Goal: Information Seeking & Learning: Learn about a topic

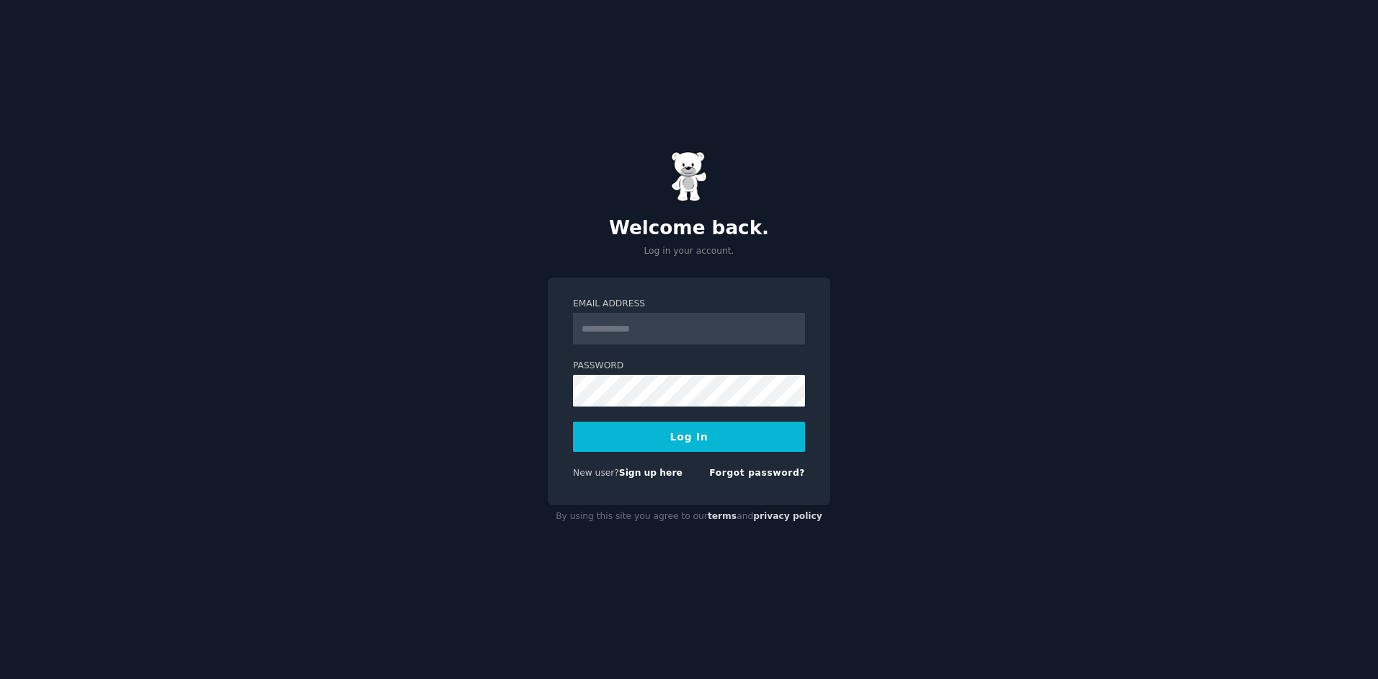
type input "**********"
click at [670, 437] on button "Log In" at bounding box center [689, 436] width 232 height 30
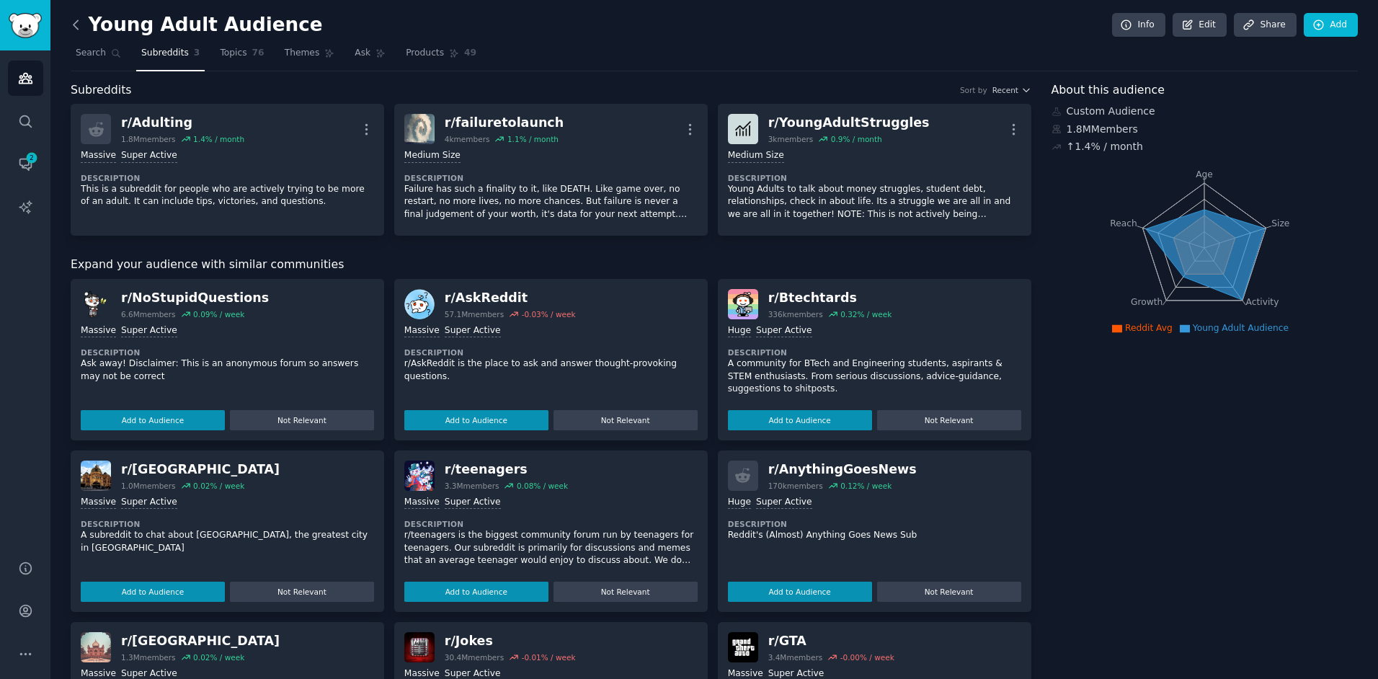
click at [79, 29] on icon at bounding box center [75, 24] width 15 height 15
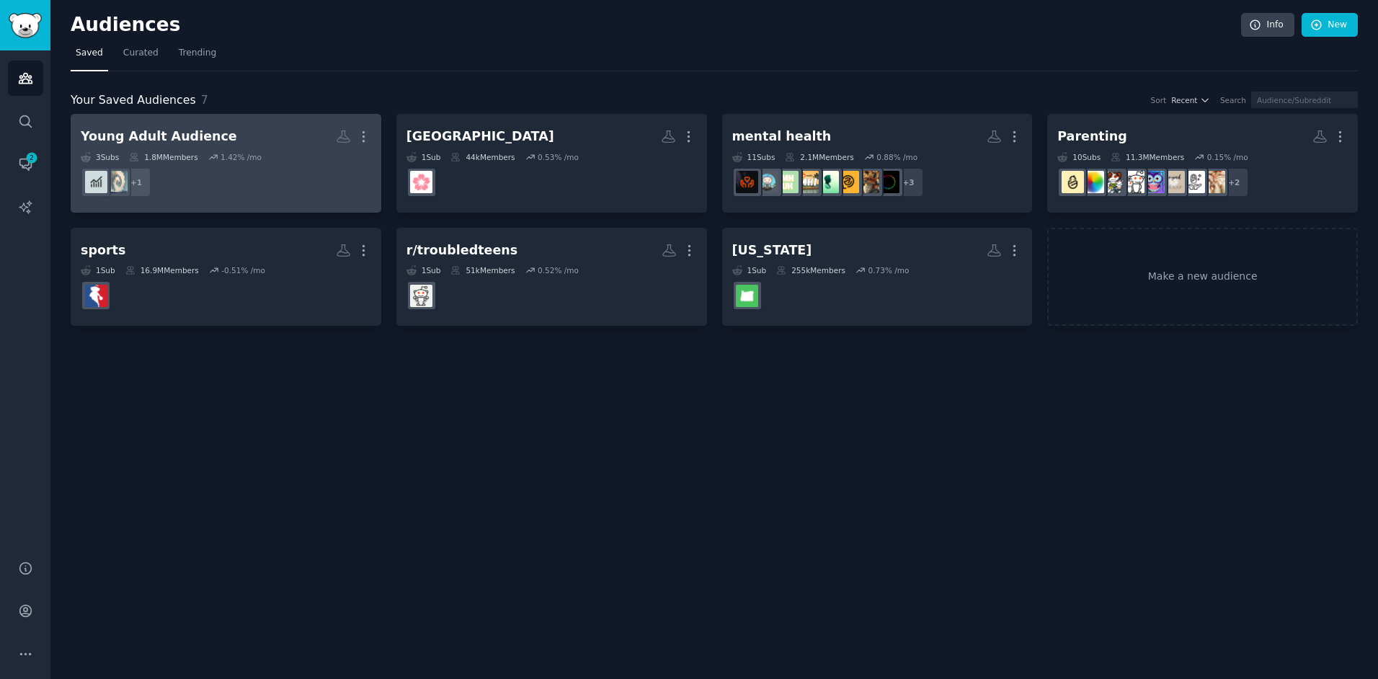
click at [290, 167] on dd "+ 1" at bounding box center [226, 182] width 290 height 40
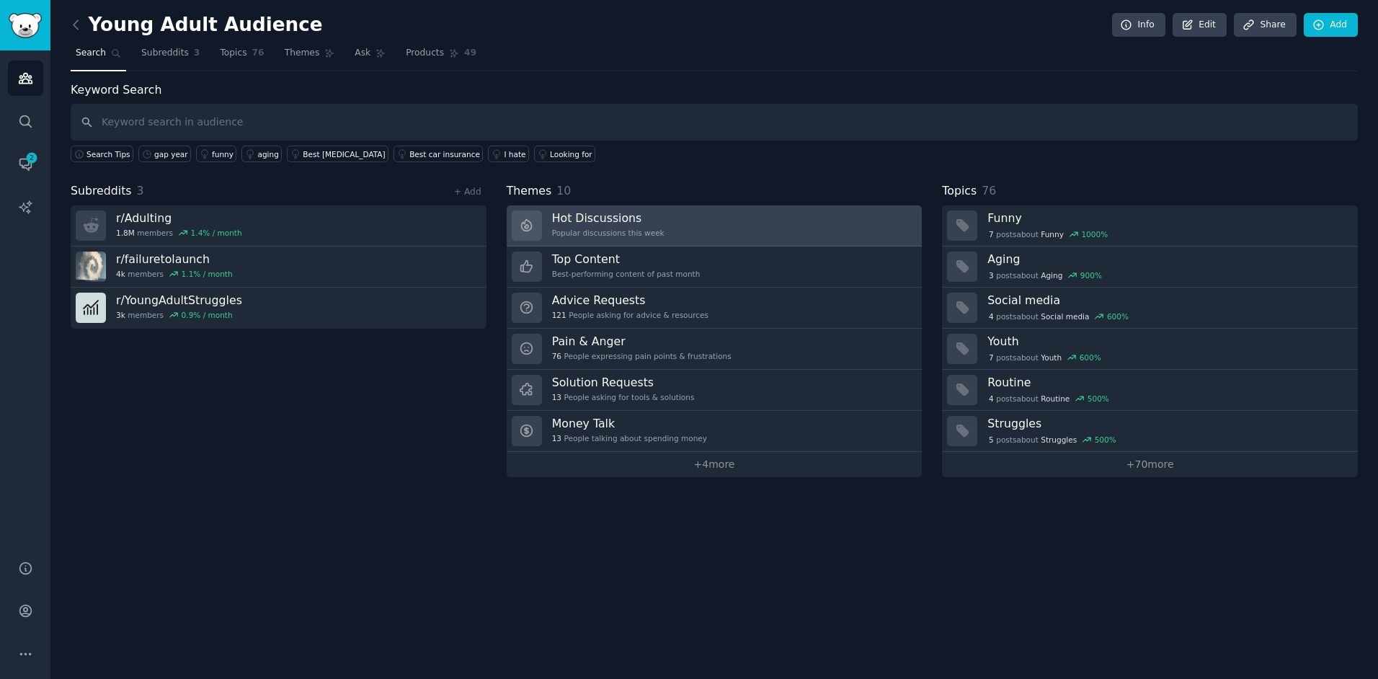
click at [777, 218] on link "Hot Discussions Popular discussions this week" at bounding box center [715, 225] width 416 height 41
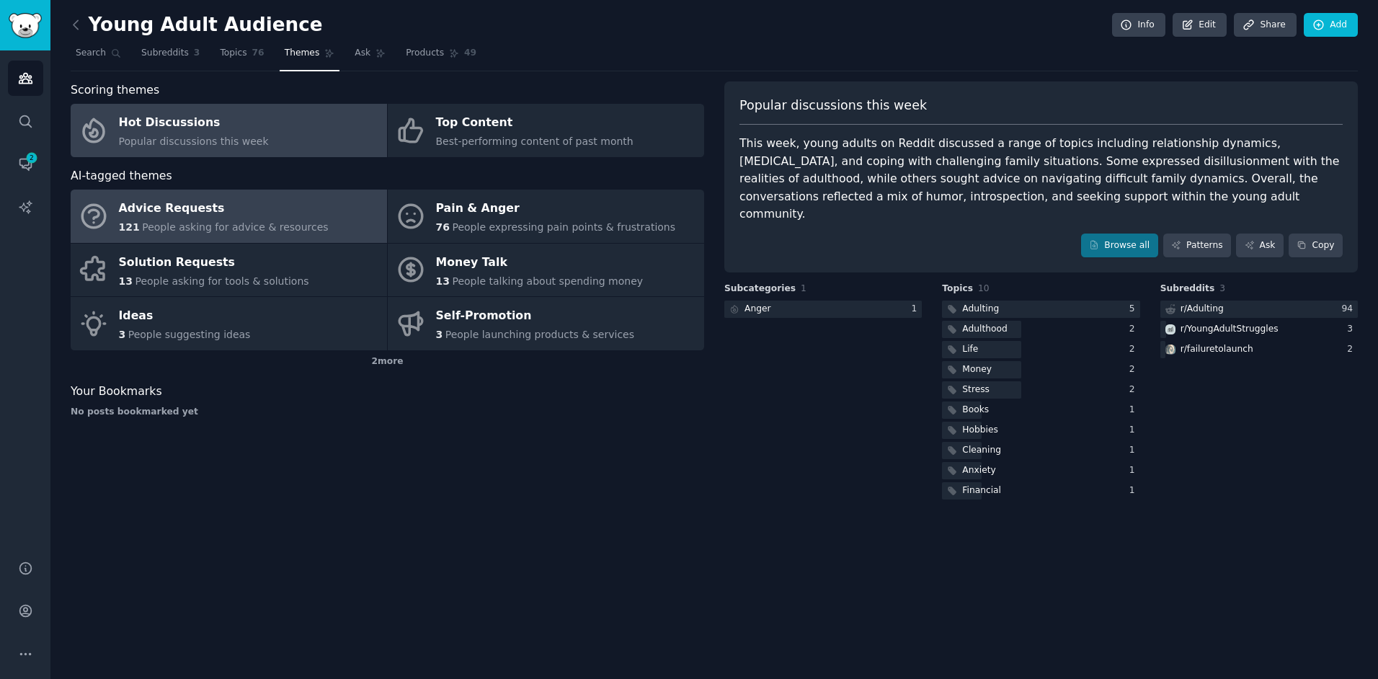
click at [262, 219] on div "Advice Requests" at bounding box center [224, 208] width 210 height 23
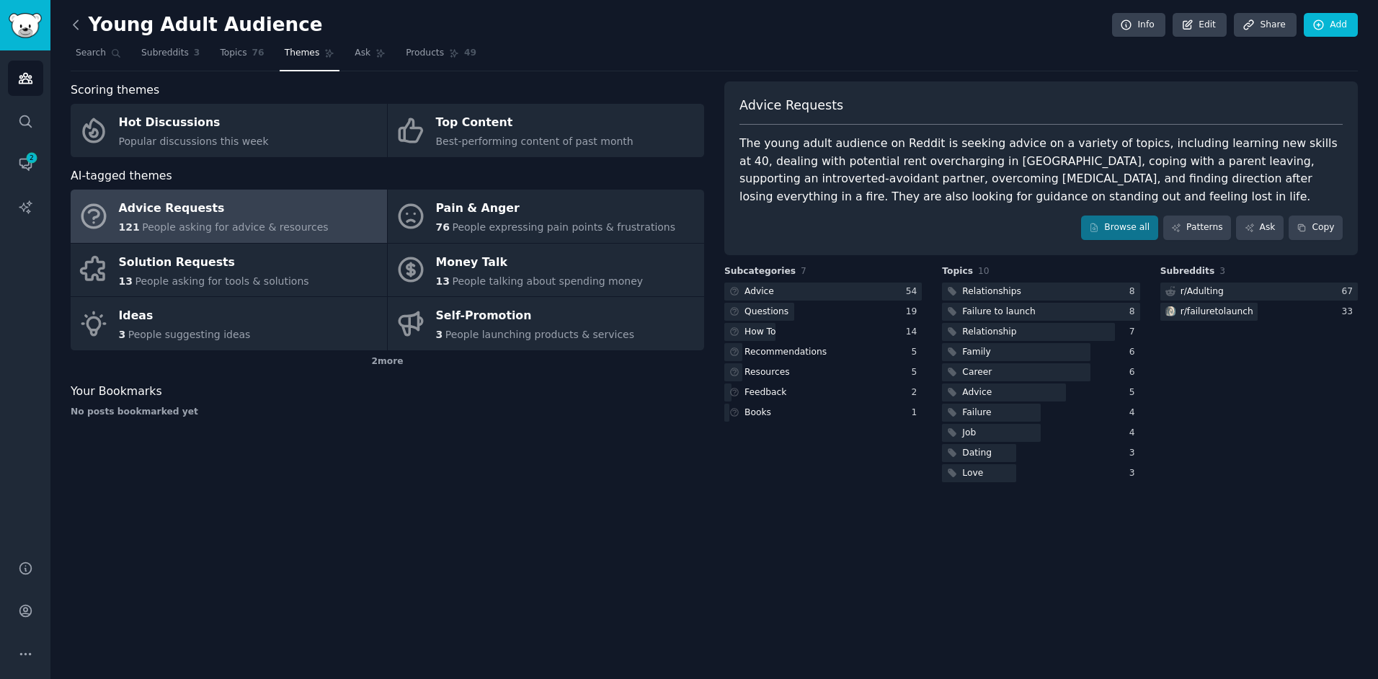
click at [77, 27] on icon at bounding box center [75, 24] width 15 height 15
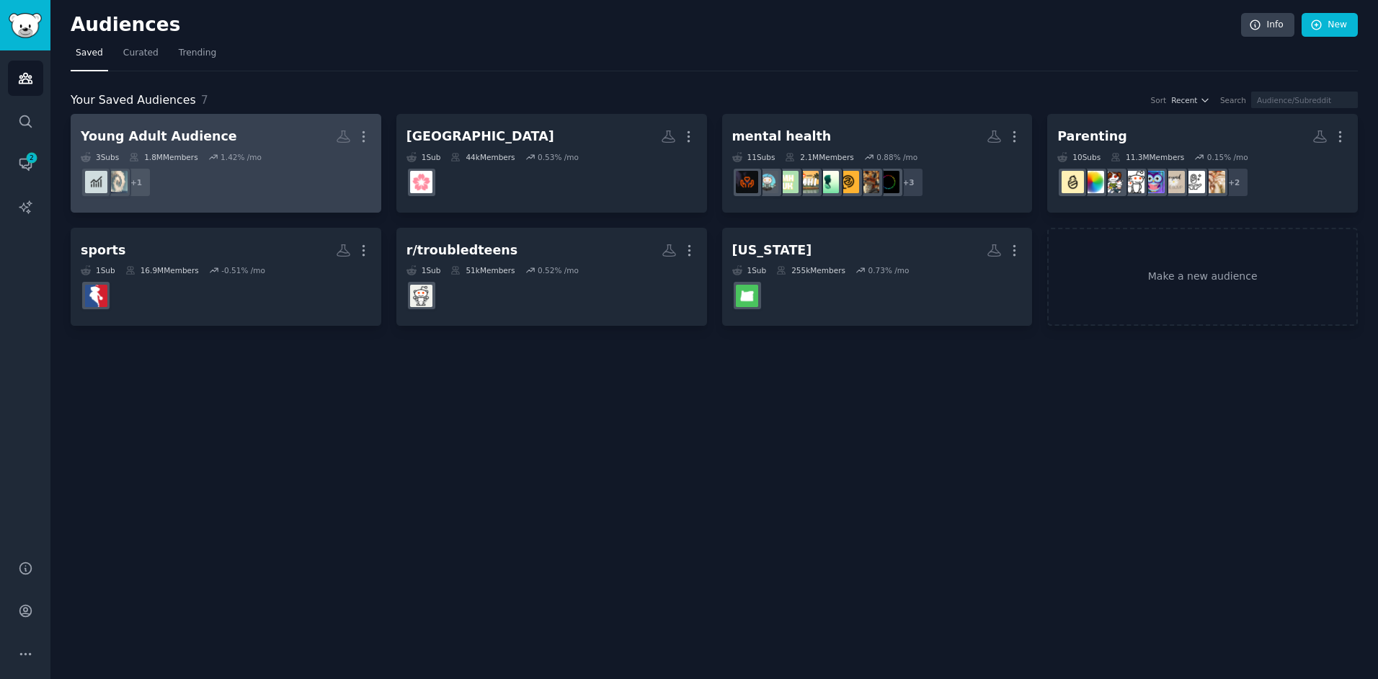
click at [285, 116] on link "Young Adult Audience More 3 Sub s 1.8M Members 1.42 % /mo + 1" at bounding box center [226, 163] width 311 height 99
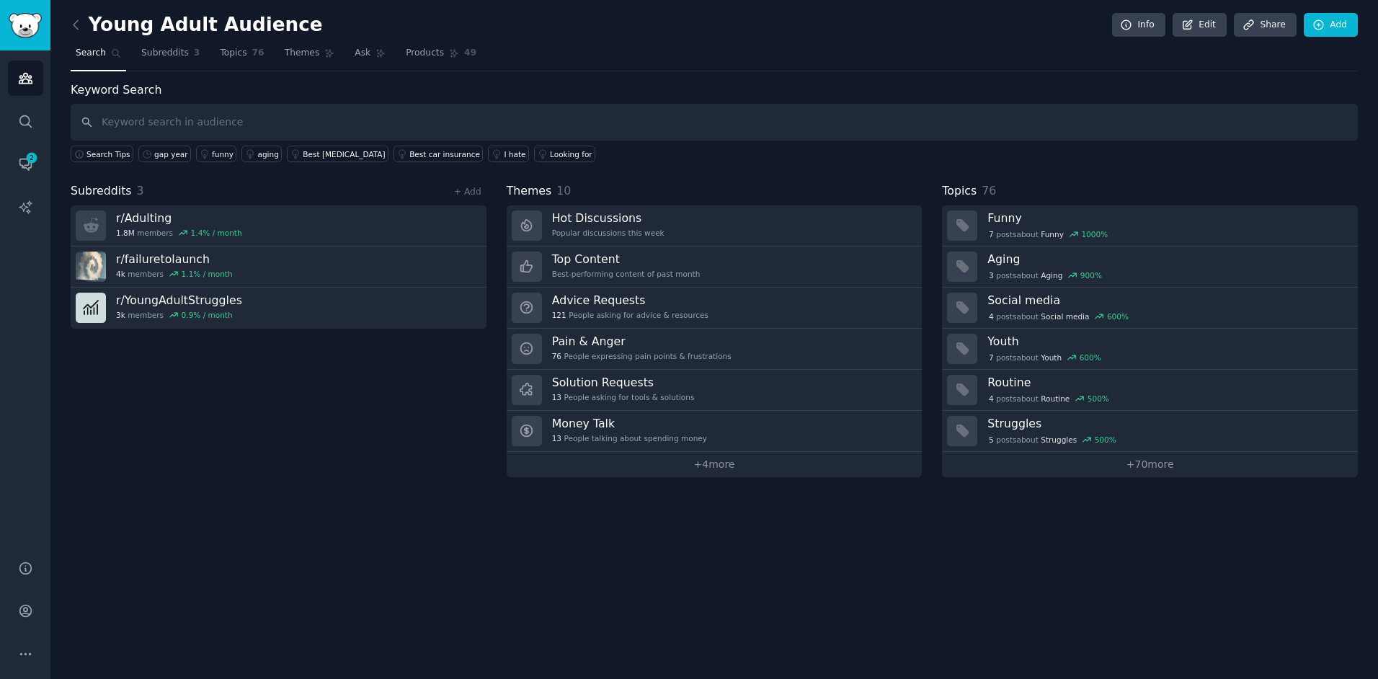
click at [280, 460] on div "Subreddits 3 + Add r/ Adulting 1.8M members 1.4 % / month r/ failuretolaunch 4k…" at bounding box center [279, 329] width 416 height 295
click at [18, 117] on icon "Sidebar" at bounding box center [25, 121] width 15 height 15
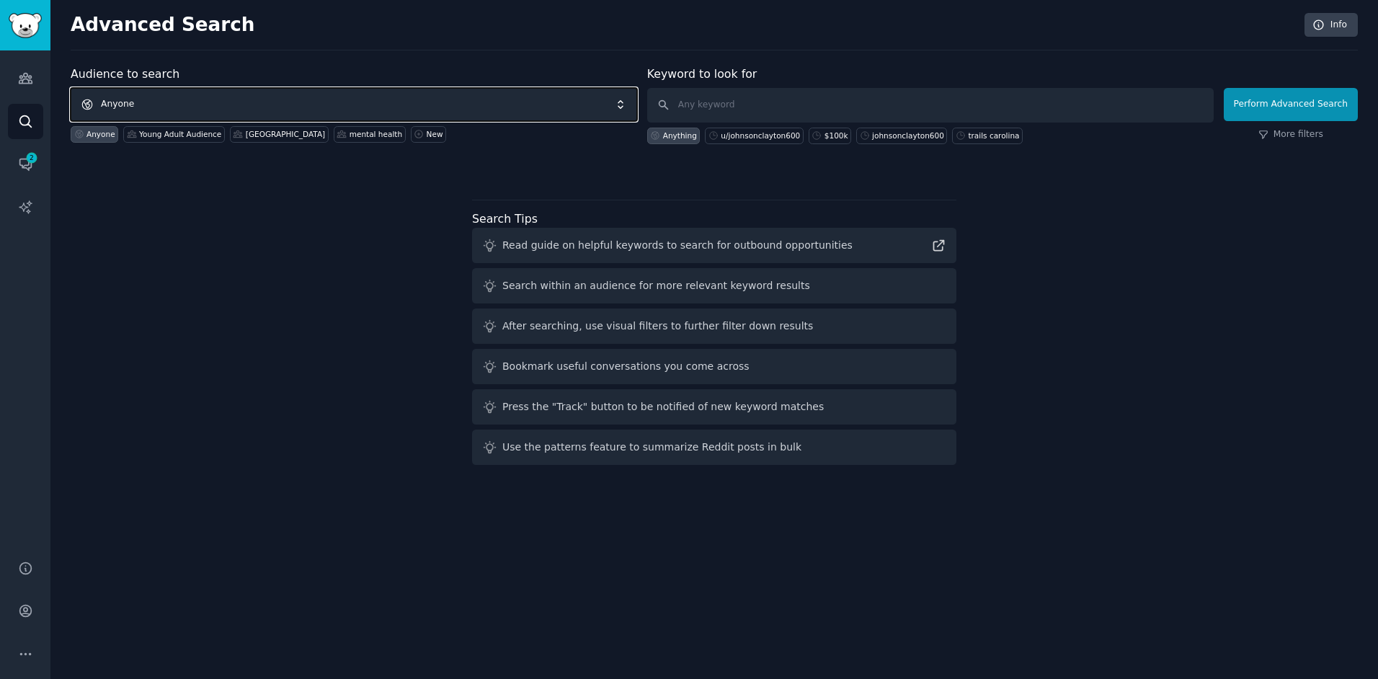
click at [147, 102] on span "Anyone" at bounding box center [354, 104] width 566 height 33
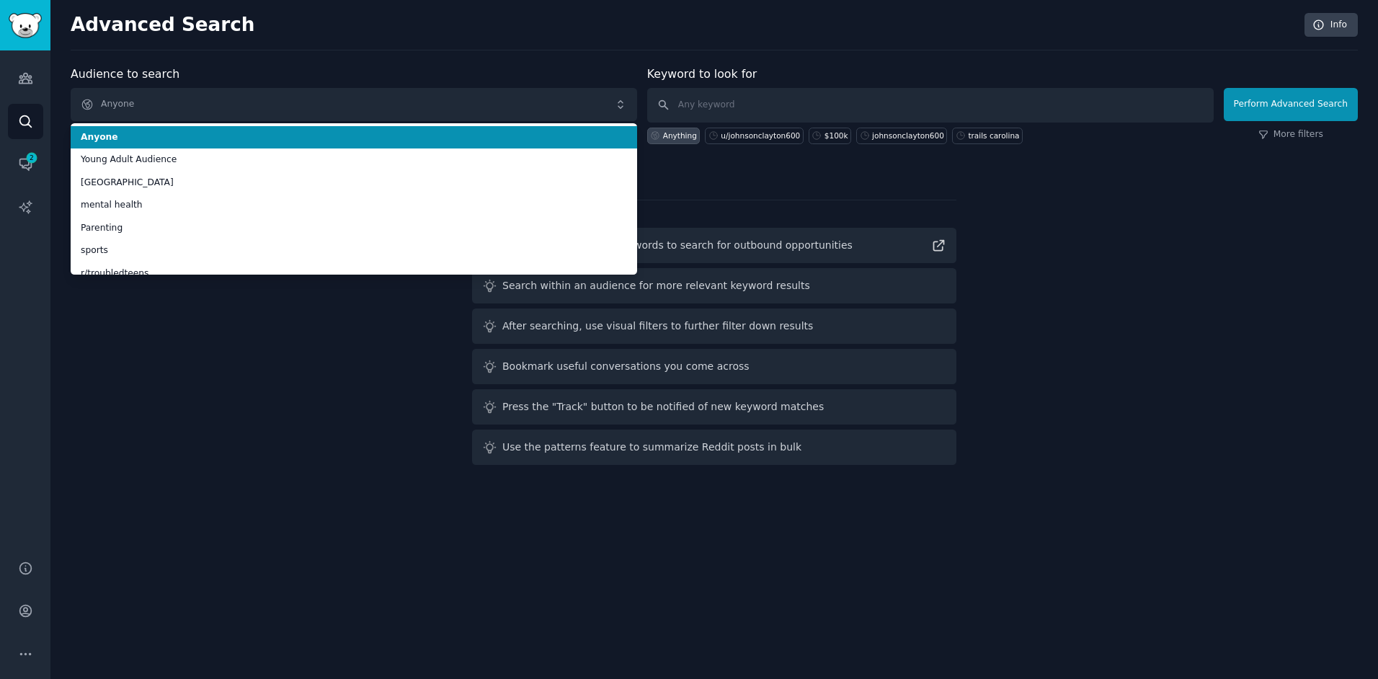
click at [147, 141] on span "Anyone" at bounding box center [354, 137] width 546 height 13
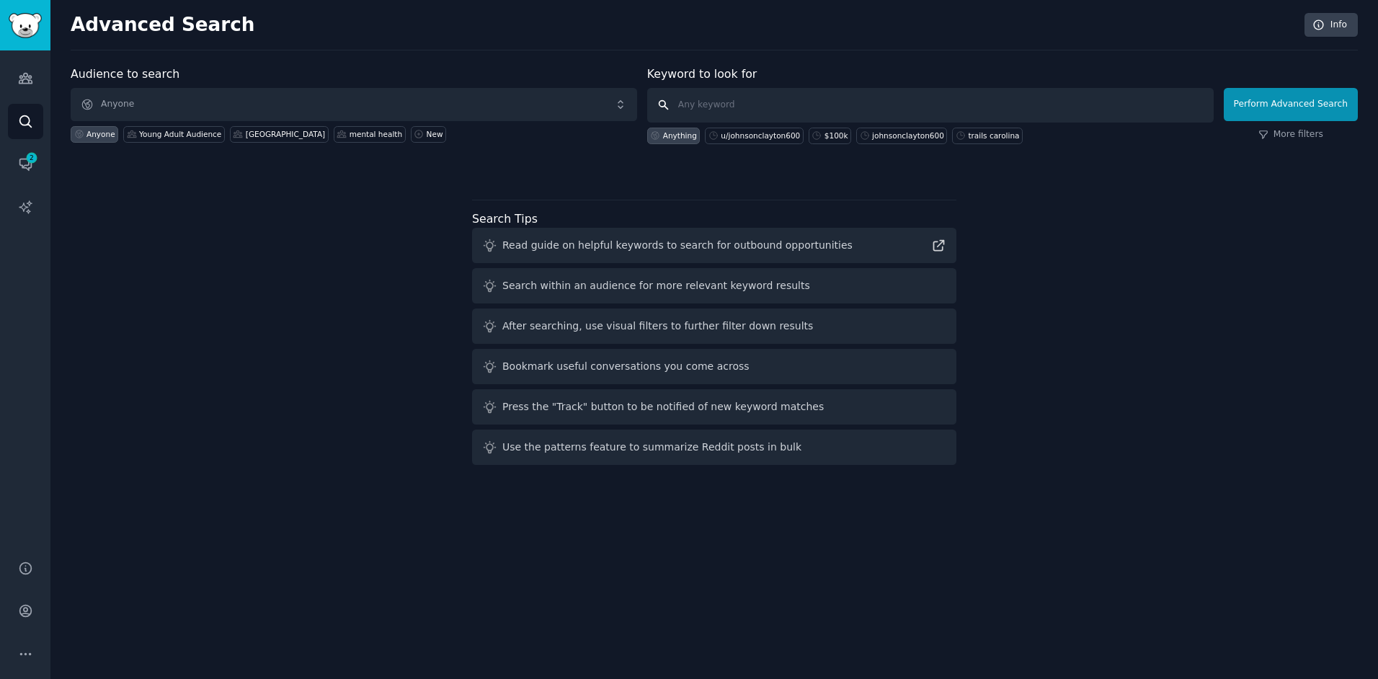
click at [770, 110] on input "text" at bounding box center [930, 105] width 566 height 35
type input "young adult"
click button "Perform Advanced Search" at bounding box center [1290, 104] width 134 height 33
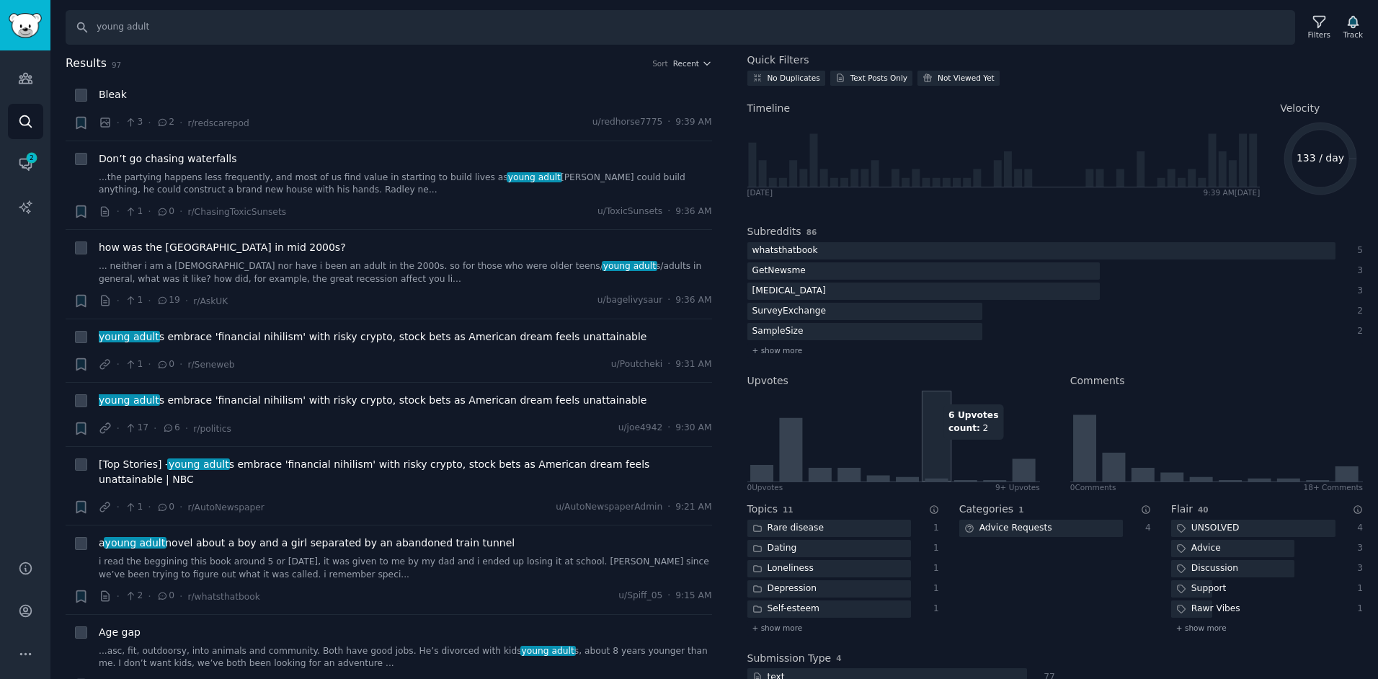
scroll to position [72, 0]
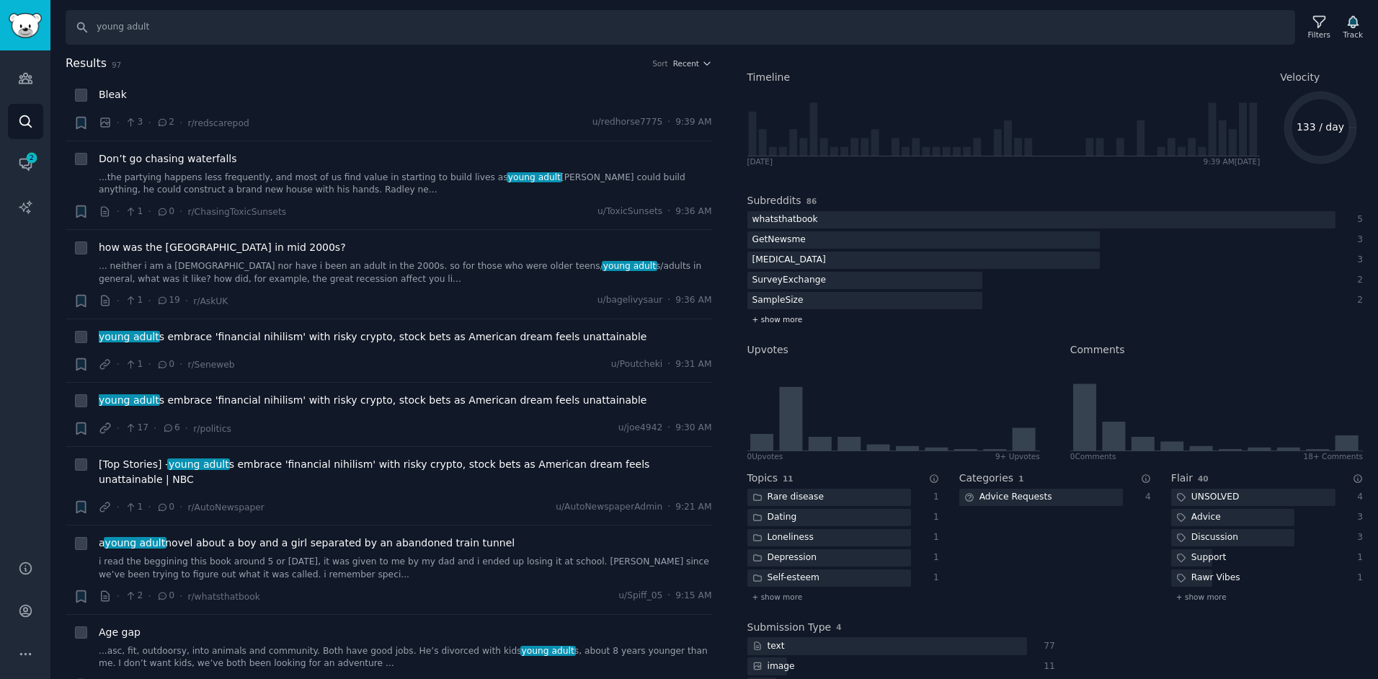
click at [782, 319] on span "+ show more" at bounding box center [777, 319] width 50 height 10
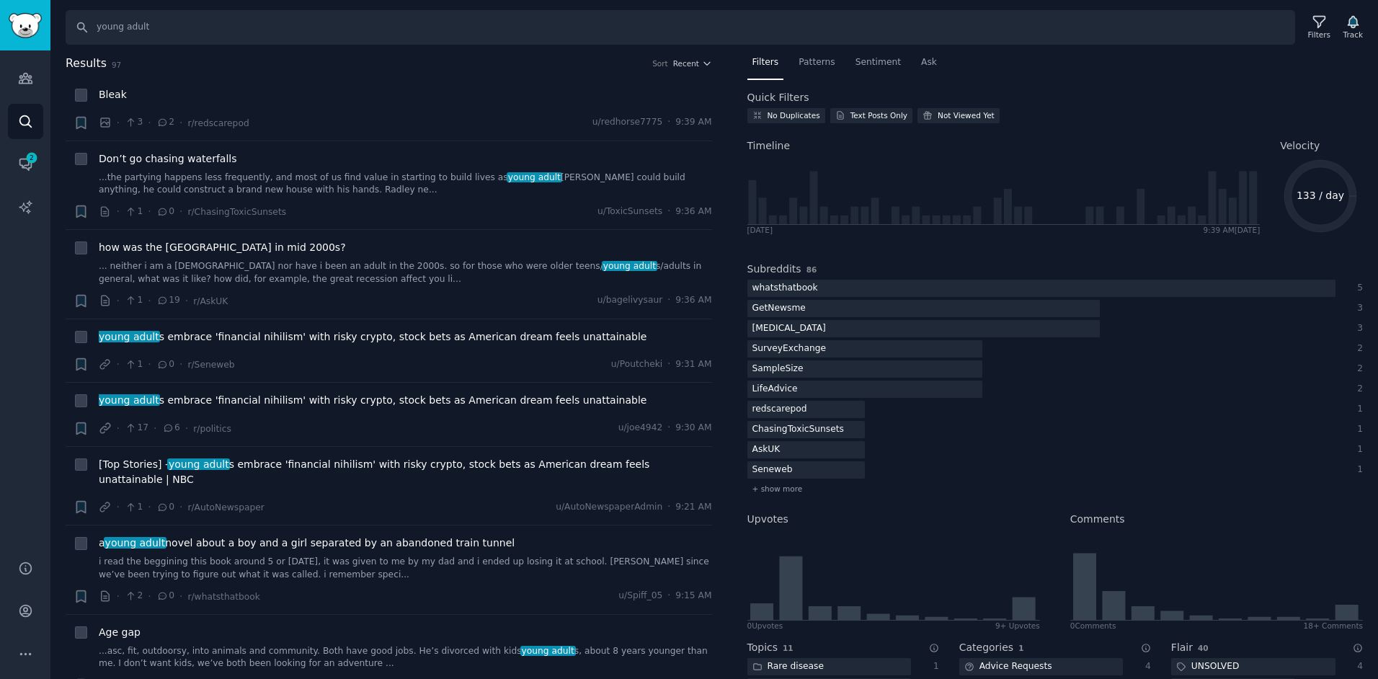
scroll to position [0, 0]
drag, startPoint x: 153, startPoint y: 29, endPoint x: 85, endPoint y: 19, distance: 68.5
click at [85, 19] on input "young adult" at bounding box center [680, 27] width 1229 height 35
type input "failure to launch"
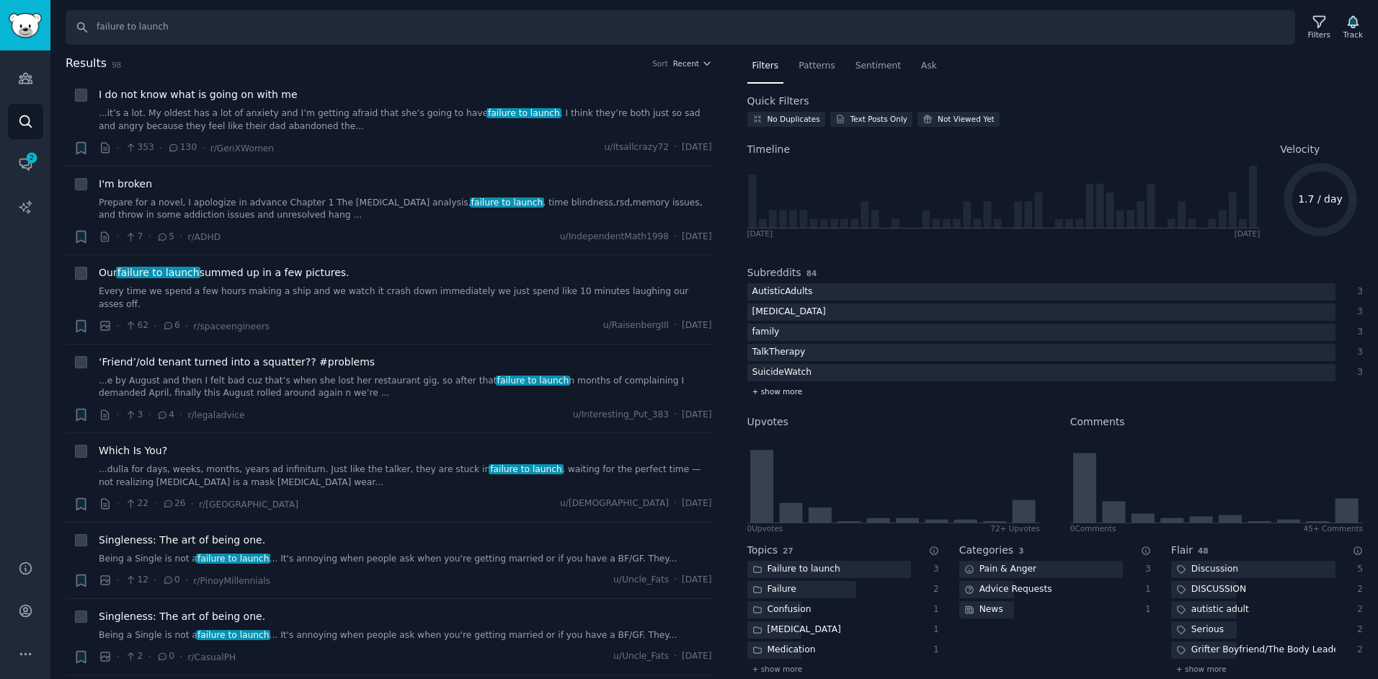
click at [780, 387] on span "+ show more" at bounding box center [777, 391] width 50 height 10
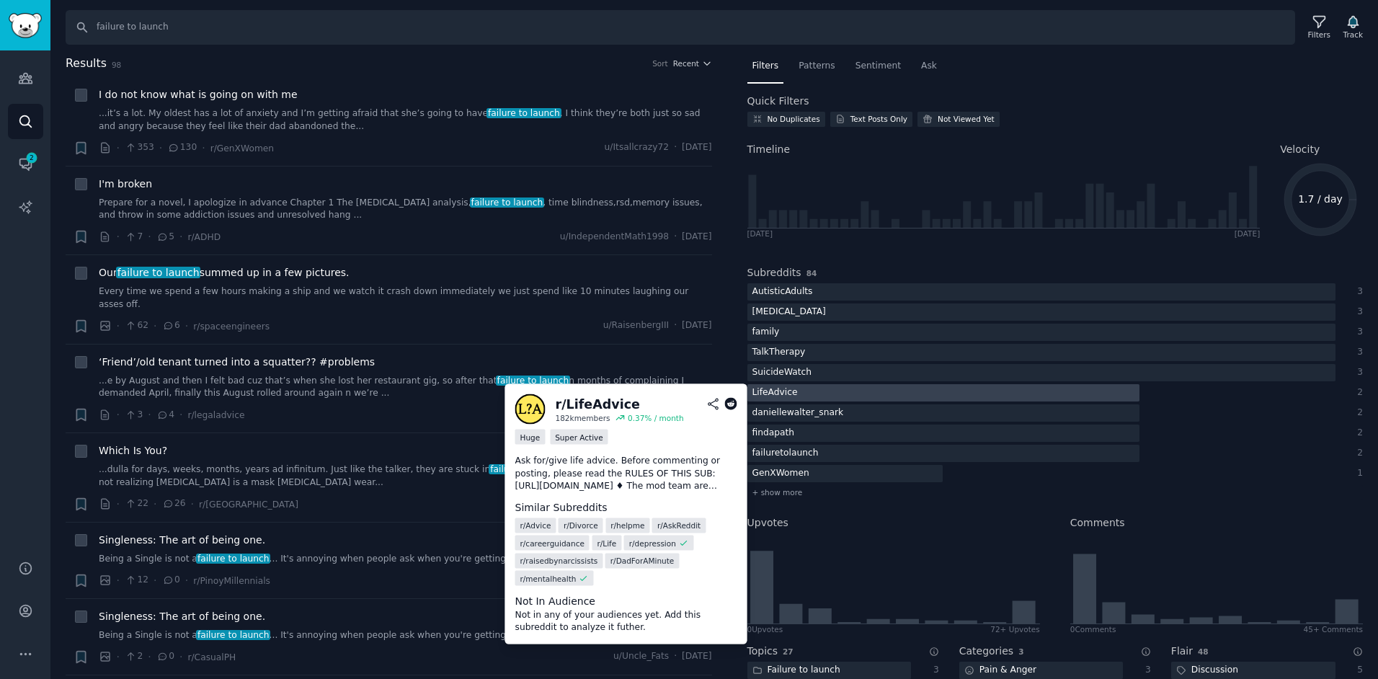
click at [849, 395] on div at bounding box center [943, 393] width 392 height 18
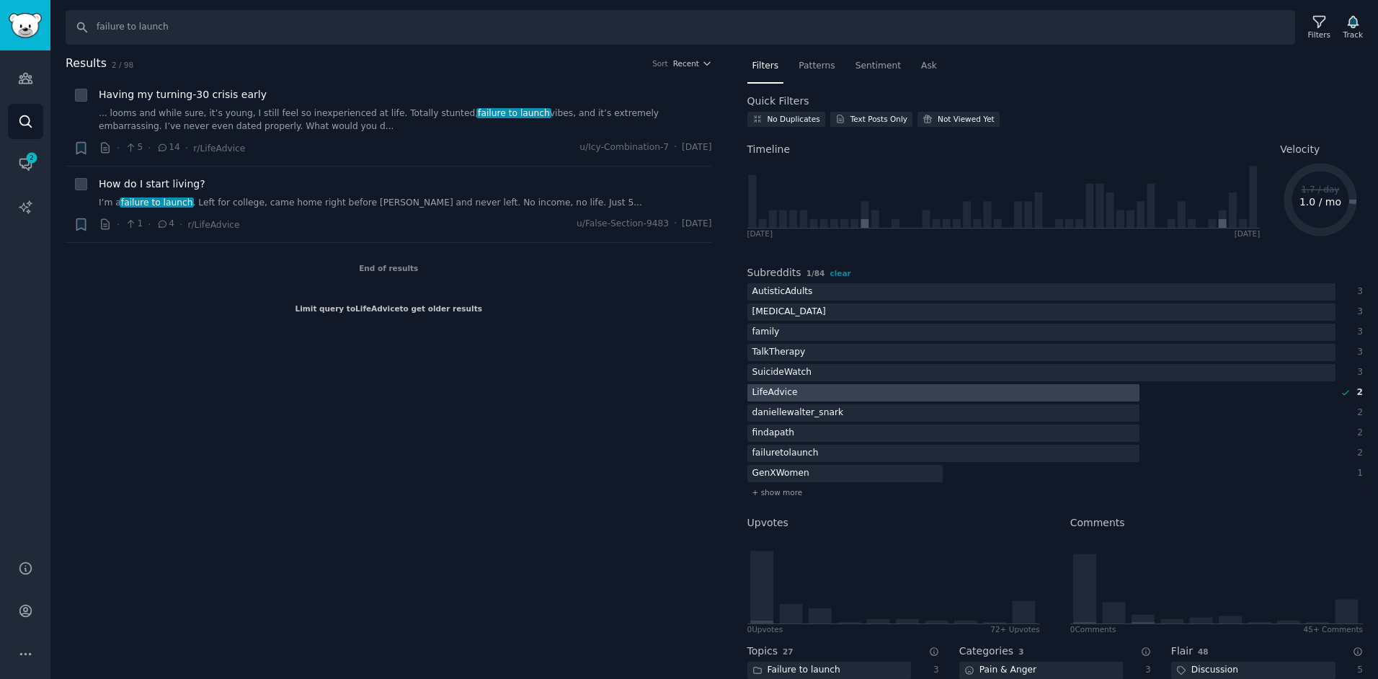
click at [770, 395] on div "LifeAdvice" at bounding box center [774, 393] width 55 height 18
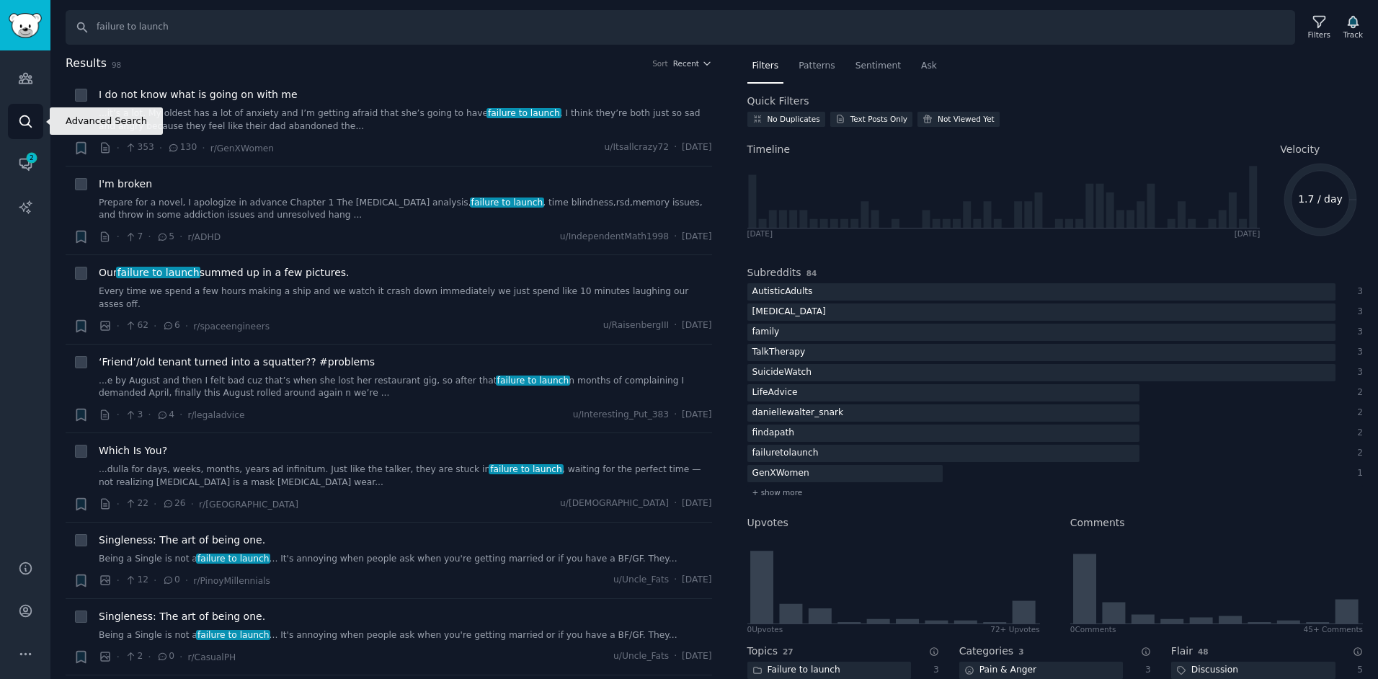
click at [29, 119] on icon "Sidebar" at bounding box center [25, 121] width 12 height 12
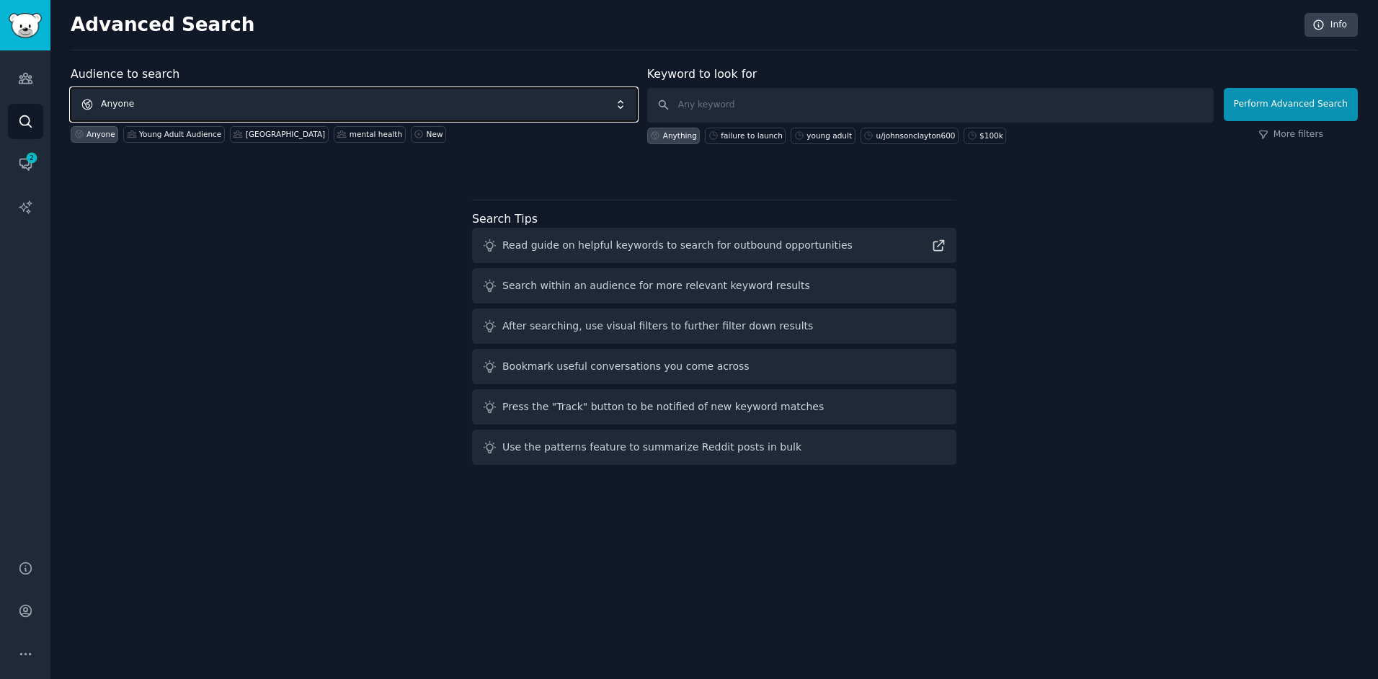
click at [195, 99] on span "Anyone" at bounding box center [354, 104] width 566 height 33
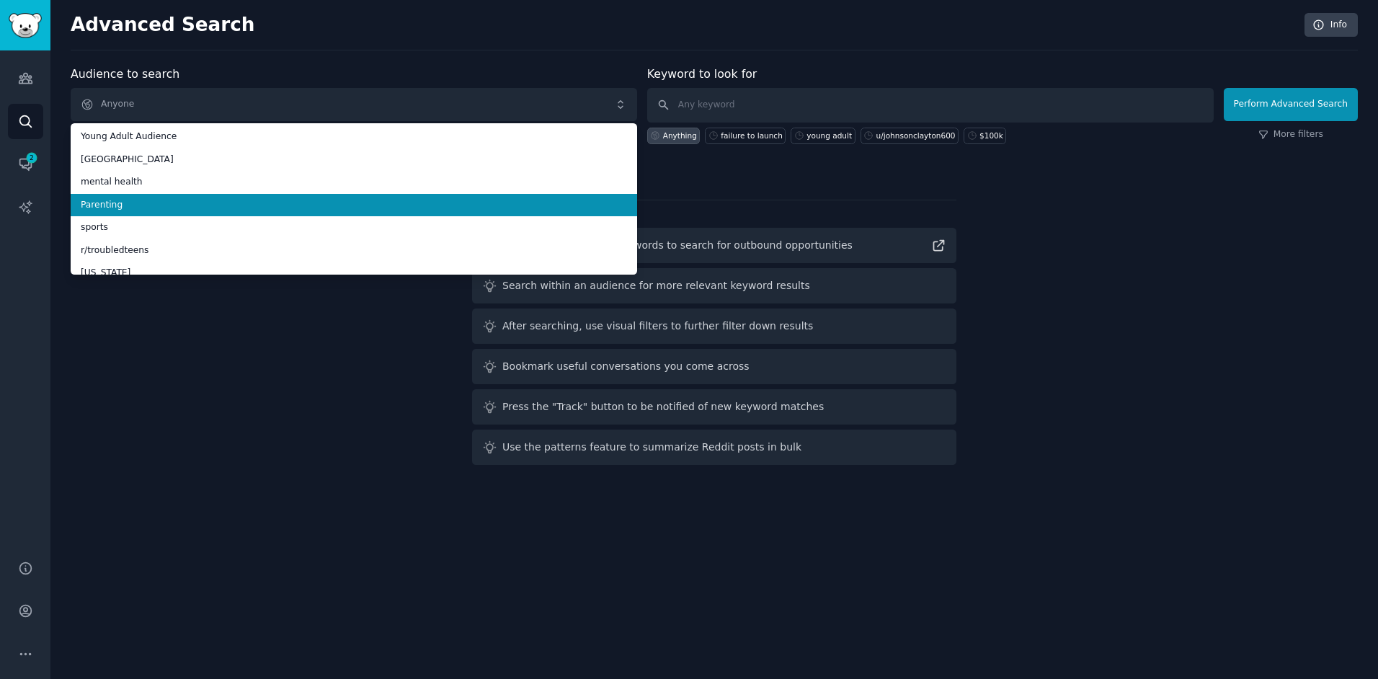
scroll to position [35, 0]
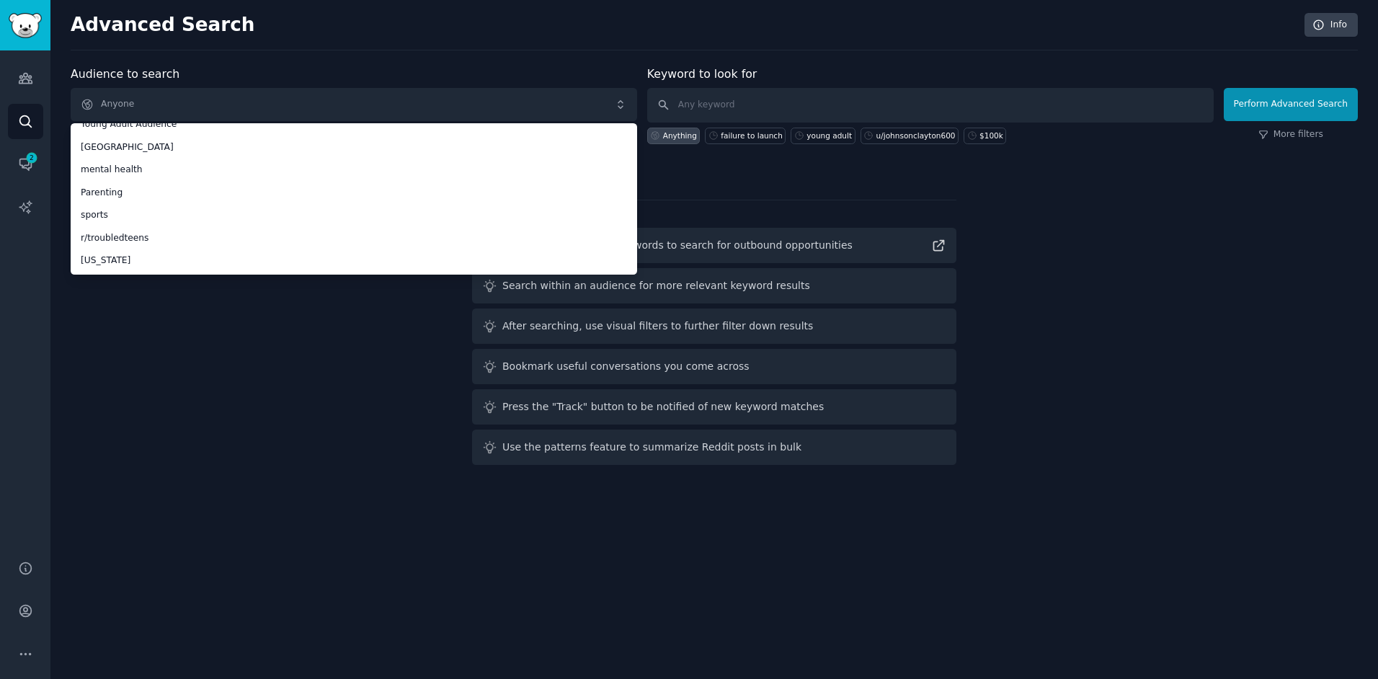
click at [210, 342] on div "Audience to search Anyone Anyone Young Adult Audience salem mental health Paren…" at bounding box center [714, 268] width 1287 height 405
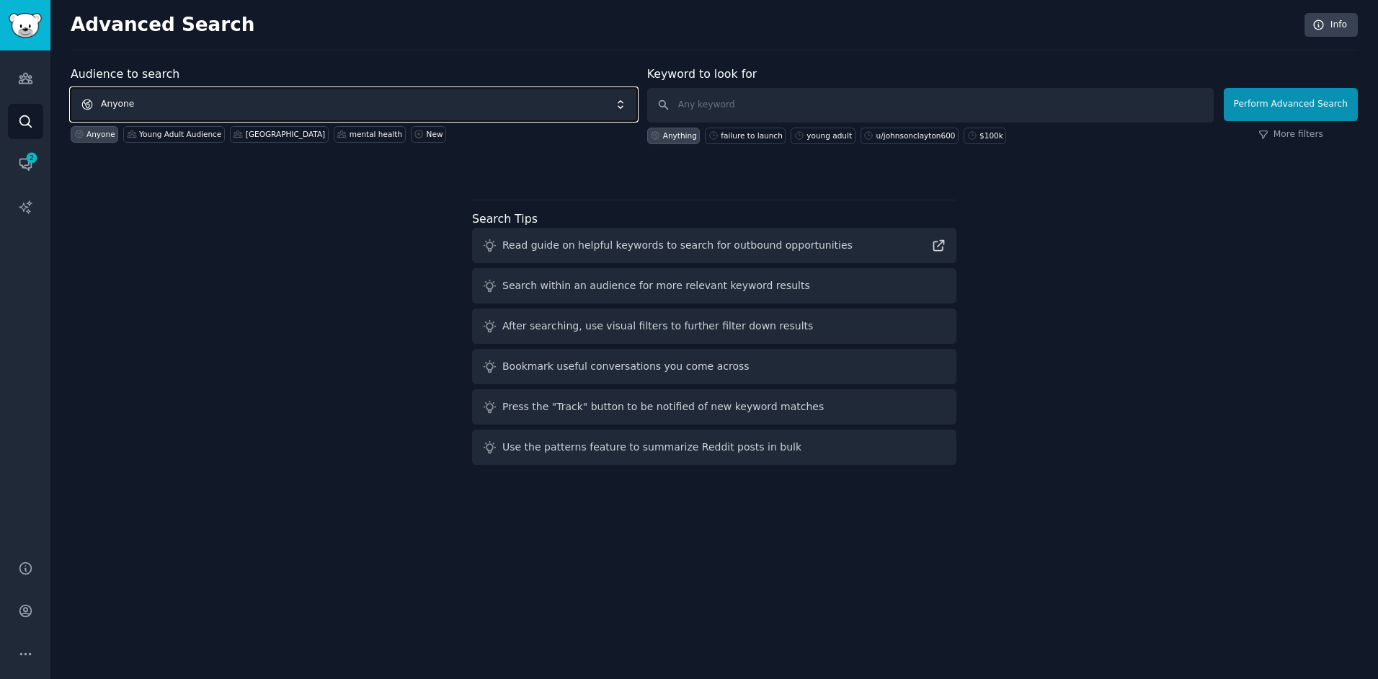
click at [383, 104] on span "Anyone" at bounding box center [354, 104] width 566 height 33
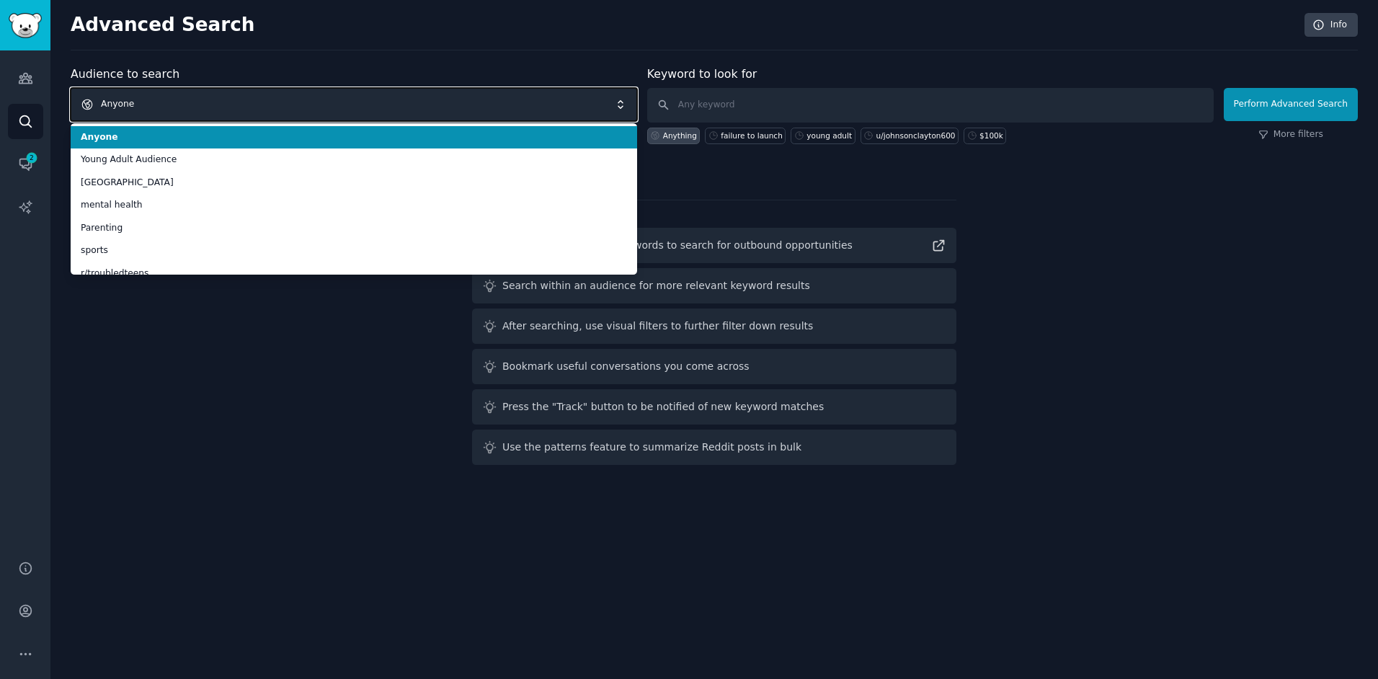
click at [383, 104] on span "Anyone" at bounding box center [354, 104] width 566 height 33
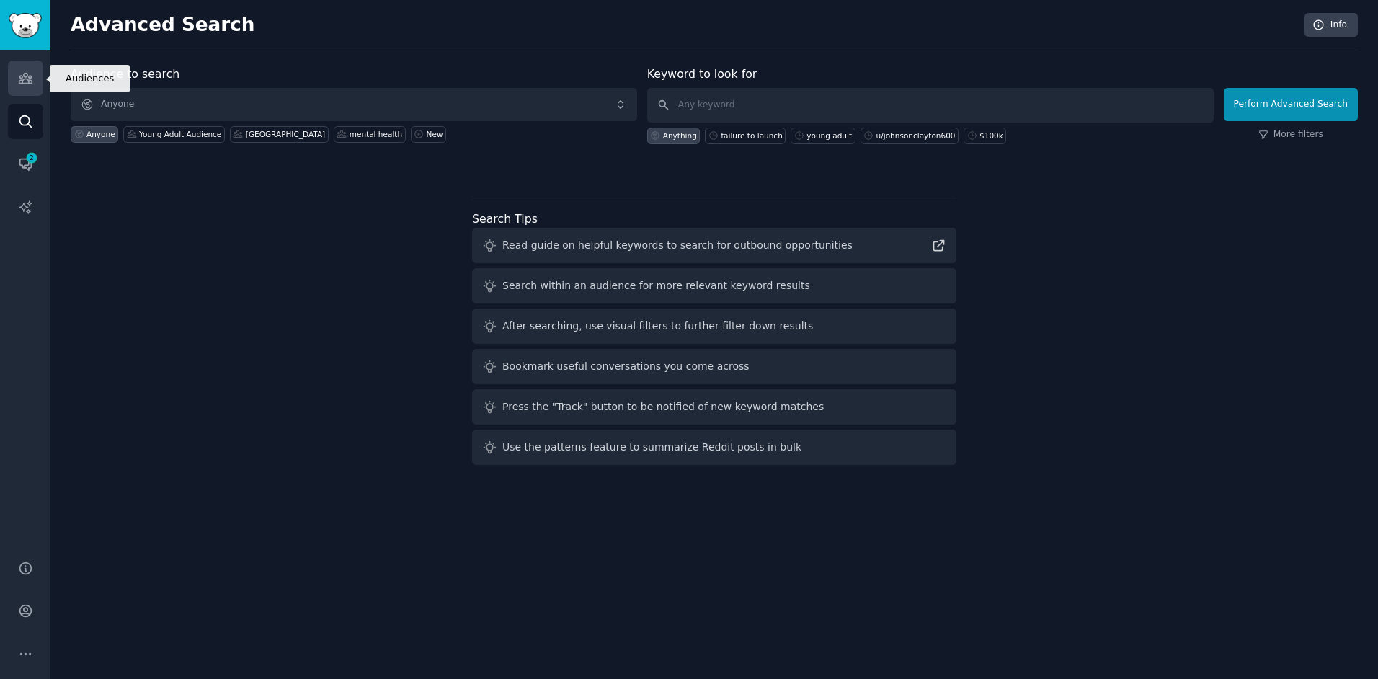
click at [30, 77] on icon "Sidebar" at bounding box center [25, 78] width 13 height 10
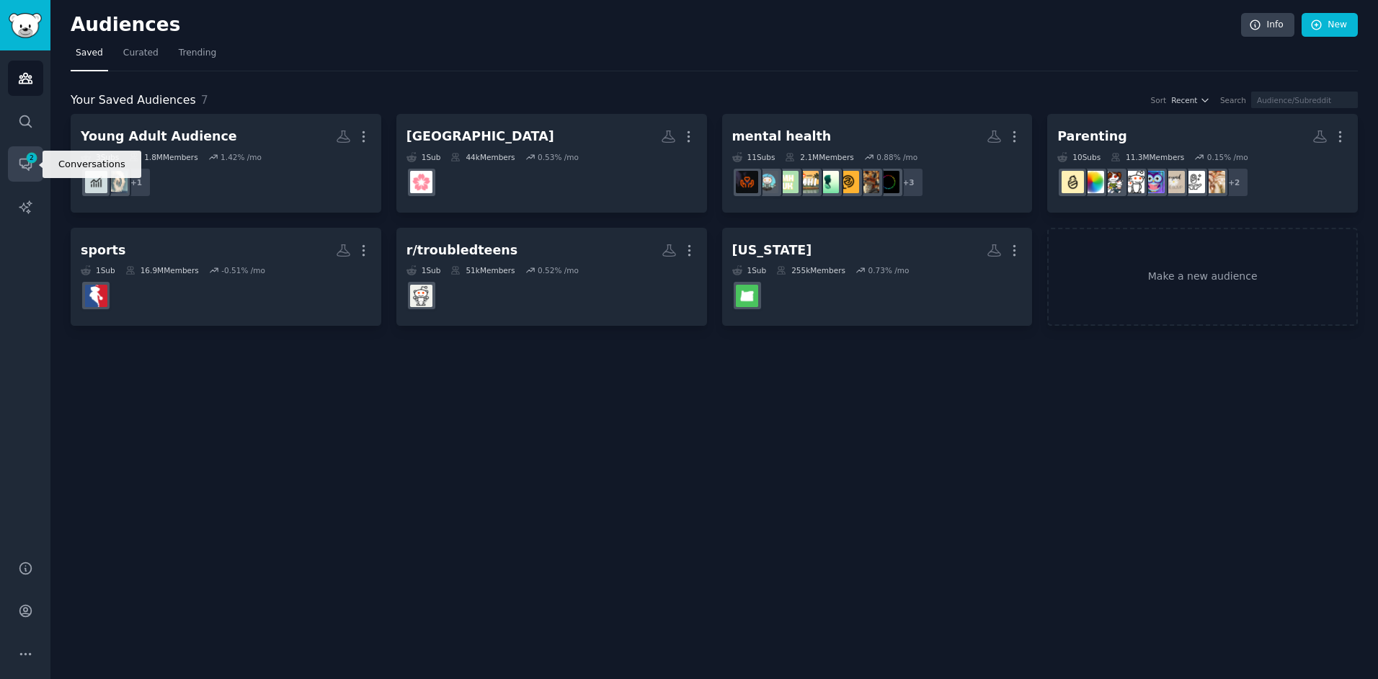
click at [24, 162] on icon "Sidebar" at bounding box center [25, 163] width 15 height 15
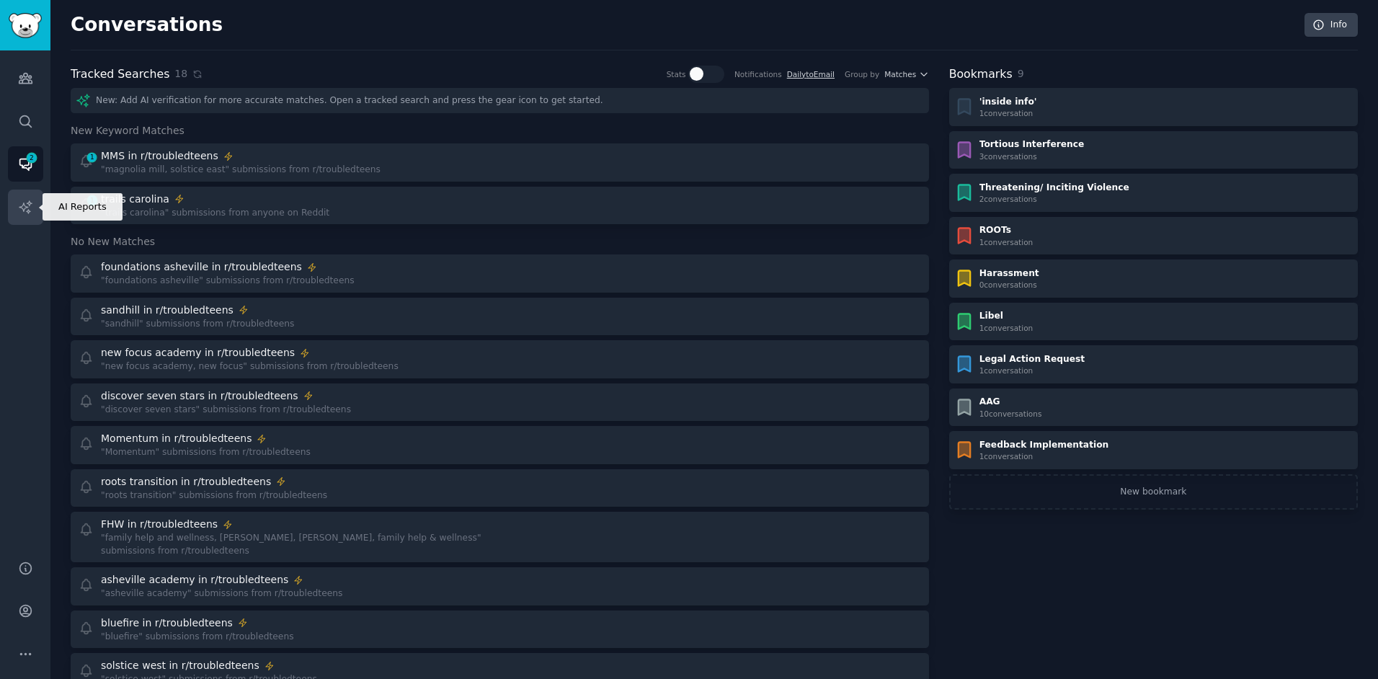
click at [24, 209] on icon "Sidebar" at bounding box center [25, 206] width 12 height 12
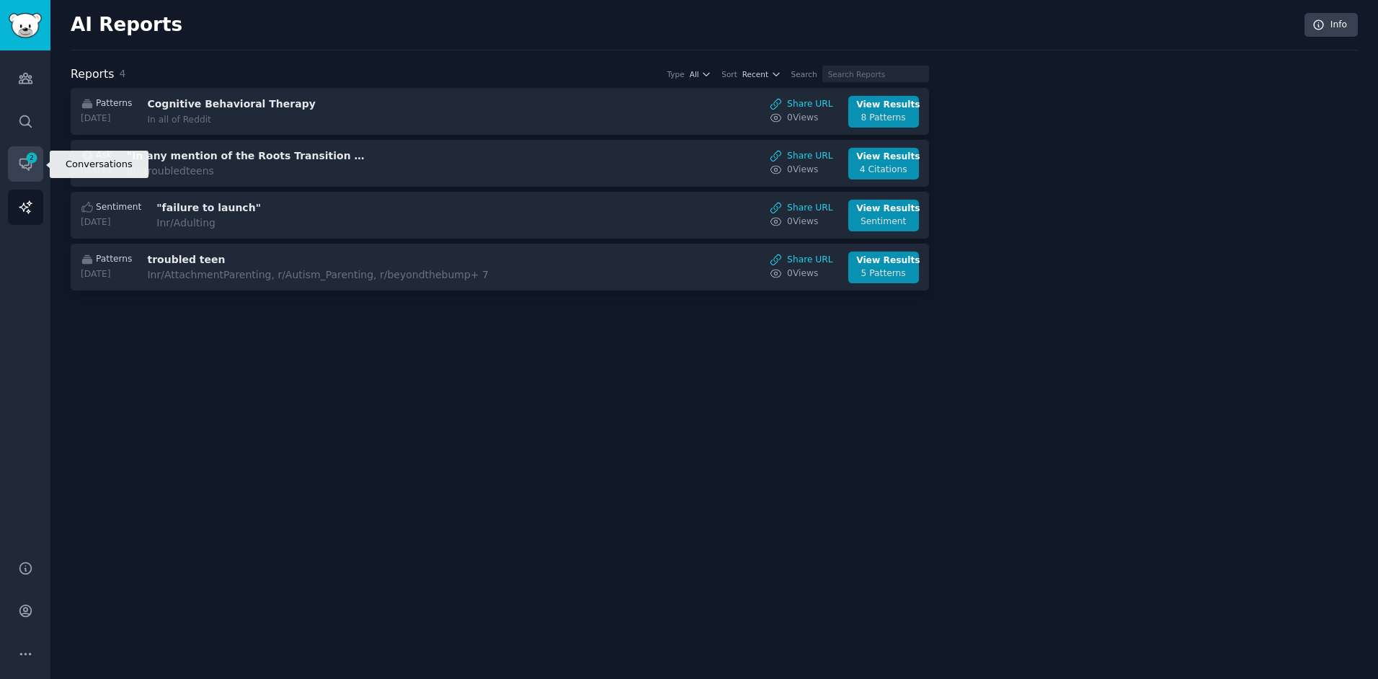
click at [27, 148] on link "Conversations 2" at bounding box center [25, 163] width 35 height 35
